Goal: Task Accomplishment & Management: Use online tool/utility

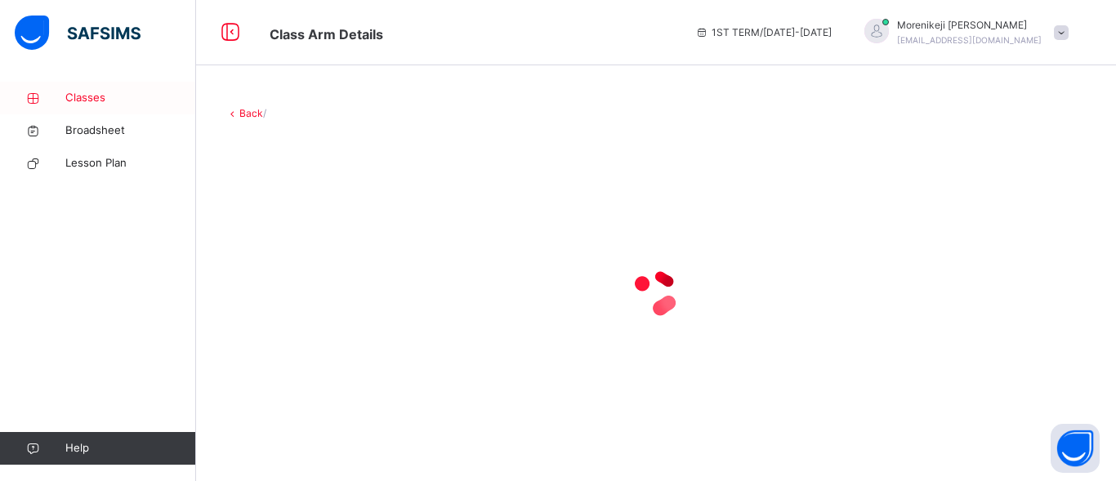
click at [92, 105] on span "Classes" at bounding box center [130, 98] width 131 height 16
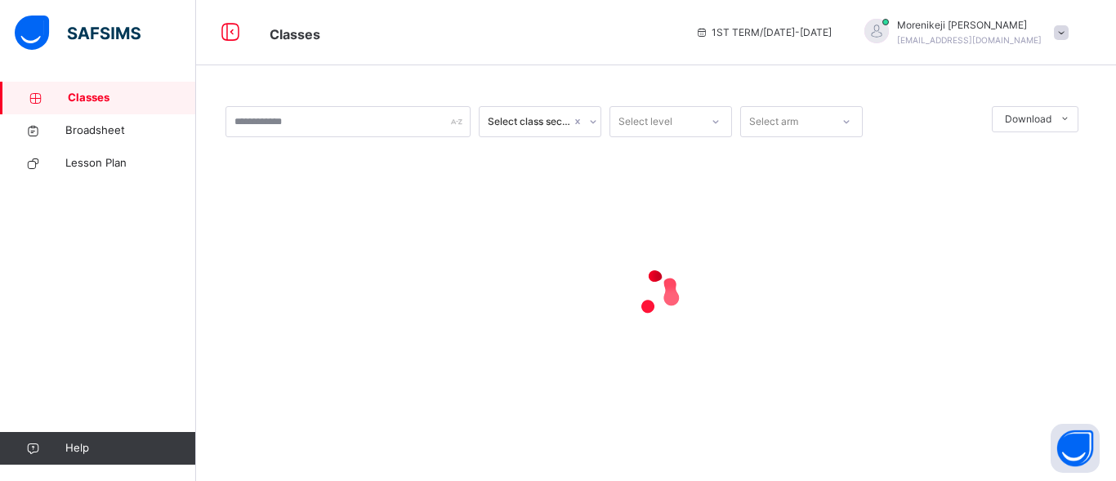
click at [1061, 34] on span at bounding box center [1061, 32] width 15 height 15
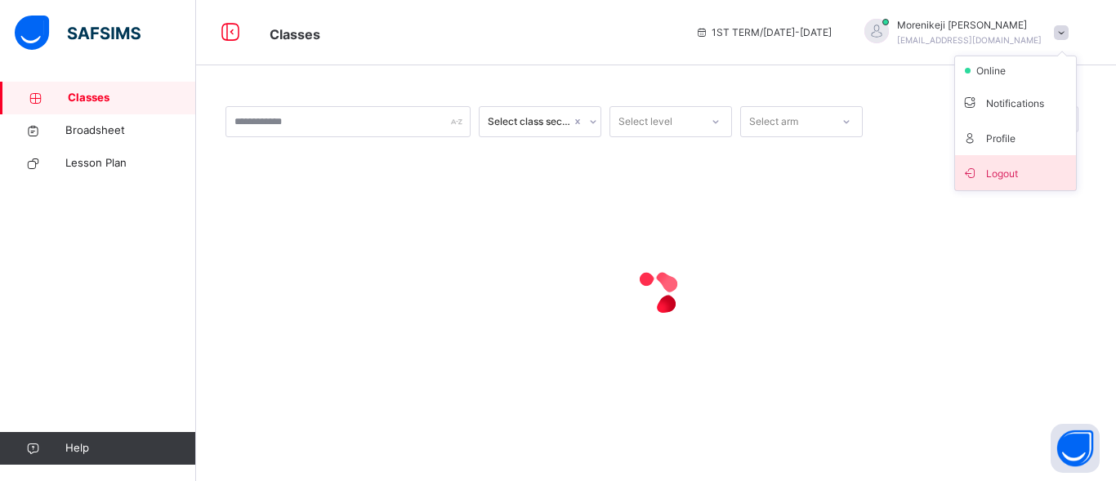
click at [1006, 169] on span "Logout" at bounding box center [1016, 173] width 108 height 22
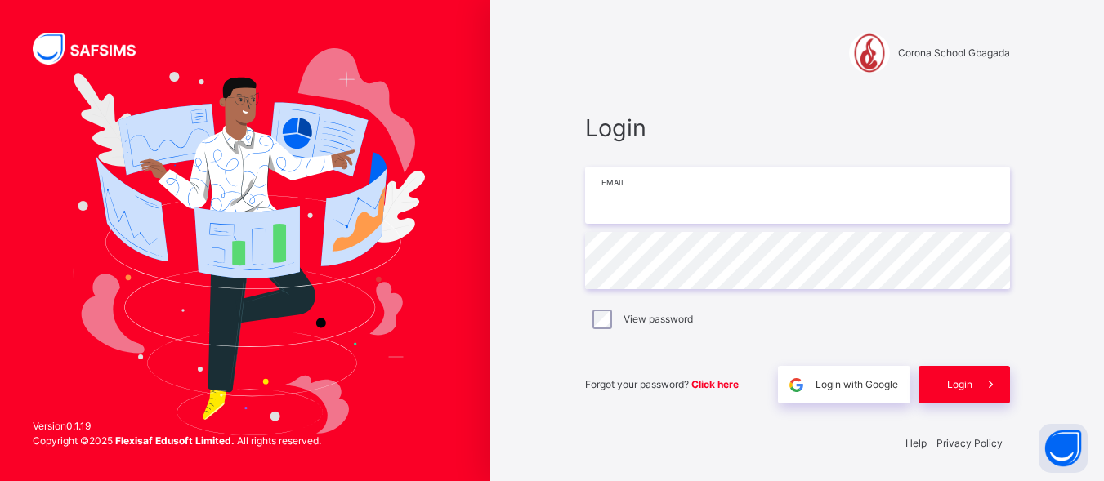
type input "**********"
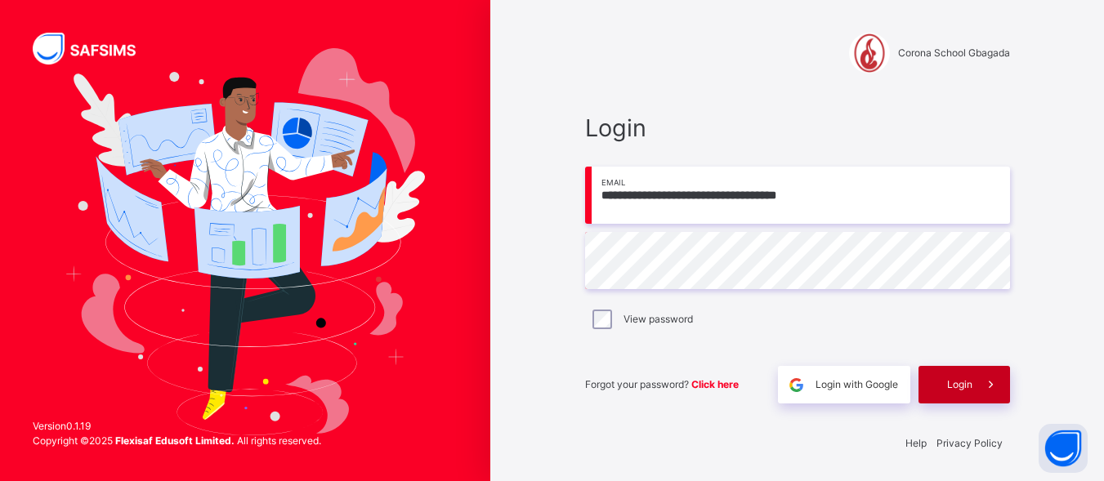
click at [981, 372] on span at bounding box center [992, 385] width 38 height 38
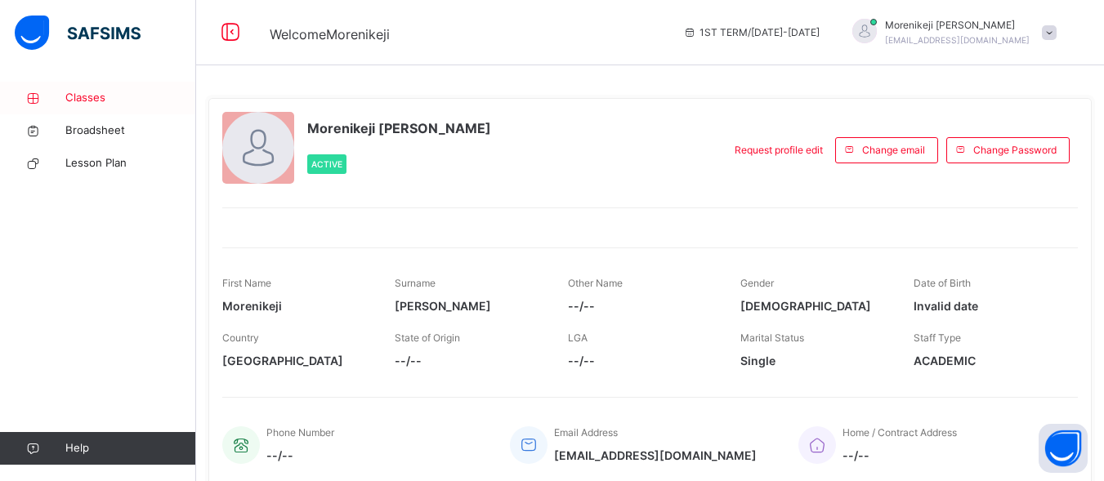
click at [75, 94] on span "Classes" at bounding box center [130, 98] width 131 height 16
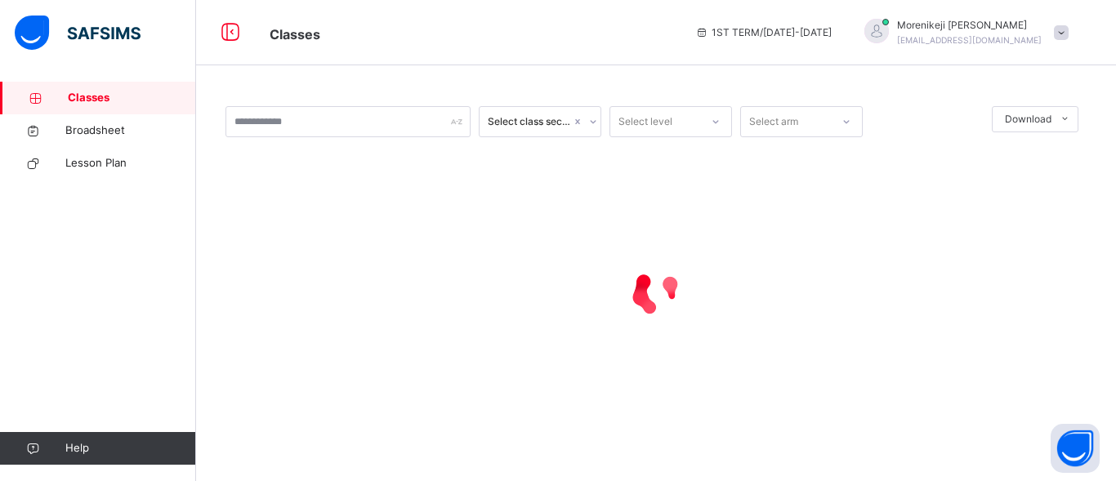
click at [75, 94] on span "Classes" at bounding box center [132, 98] width 128 height 16
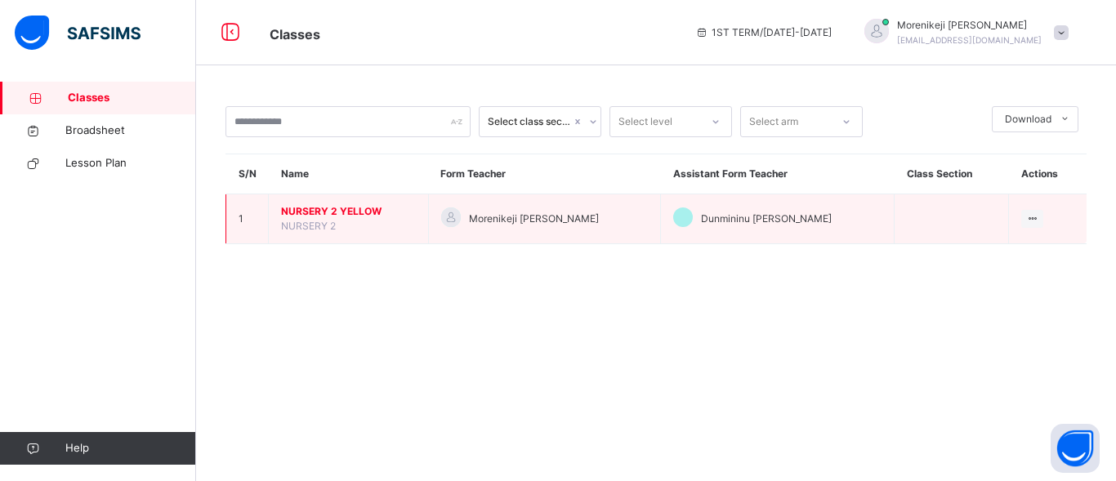
click at [335, 217] on span "NURSERY 2 YELLOW" at bounding box center [348, 211] width 135 height 15
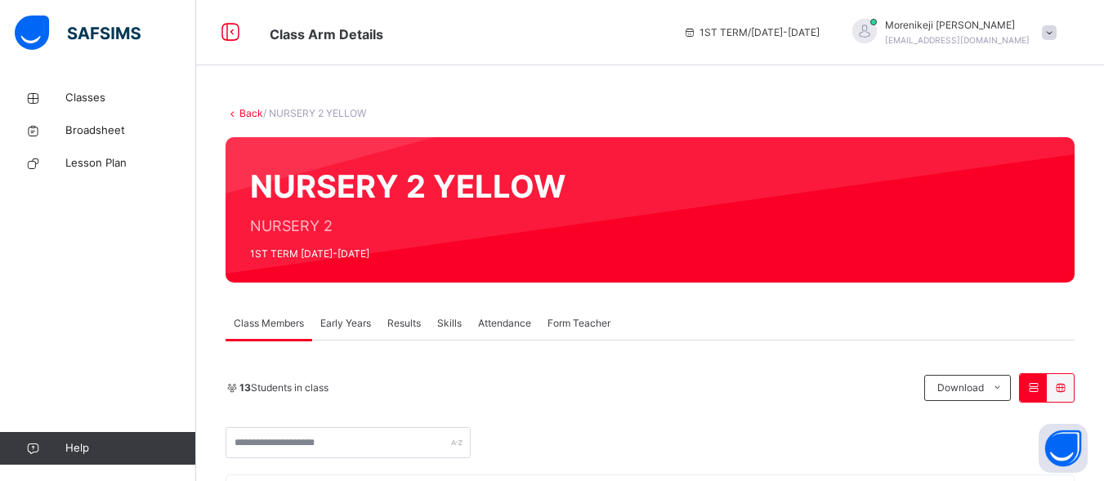
click at [499, 325] on span "Attendance" at bounding box center [504, 323] width 53 height 15
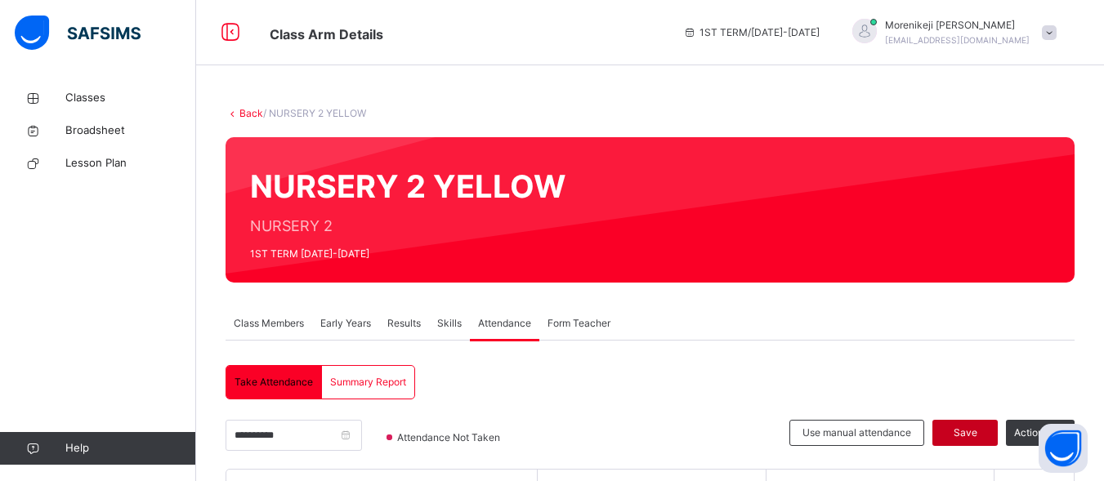
click at [982, 436] on span "Save" at bounding box center [965, 433] width 41 height 15
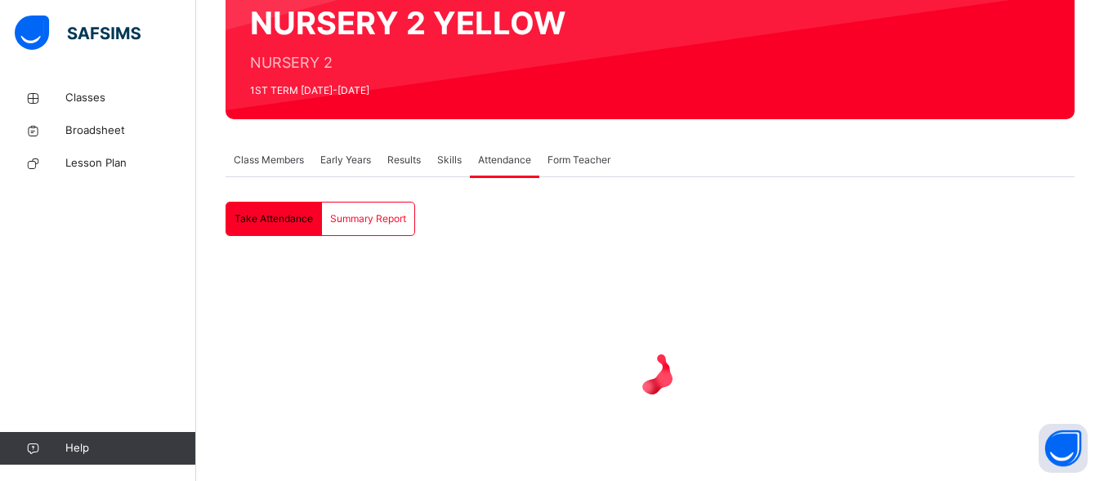
scroll to position [212, 0]
